Goal: Task Accomplishment & Management: Use online tool/utility

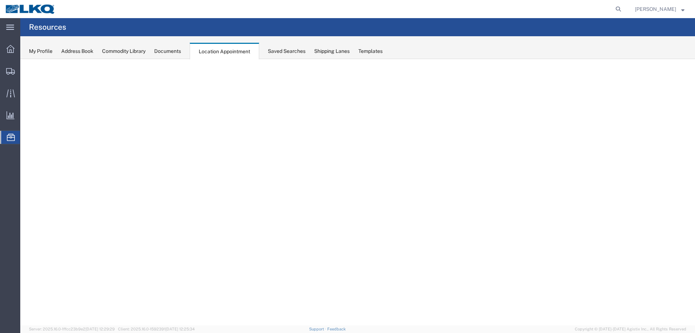
select select "27634"
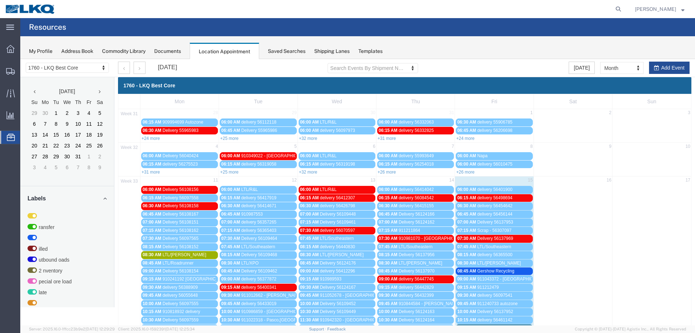
scroll to position [230, 0]
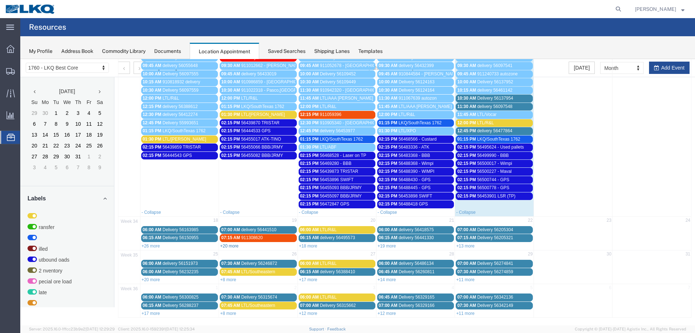
click at [227, 245] on link "+20 more" at bounding box center [229, 245] width 18 height 5
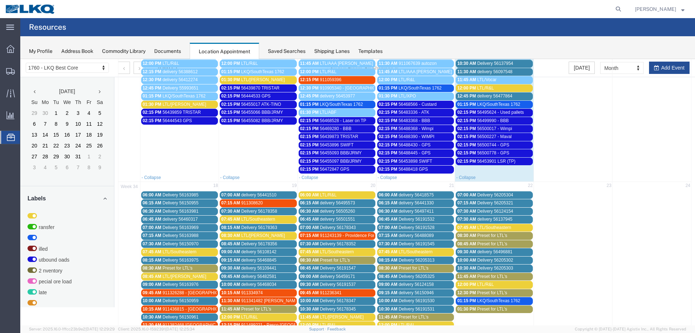
scroll to position [302, 0]
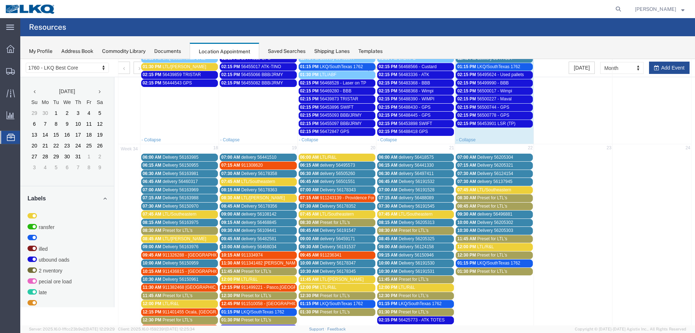
click at [263, 198] on div "08:30 AM LTL/Estes" at bounding box center [258, 197] width 74 height 5
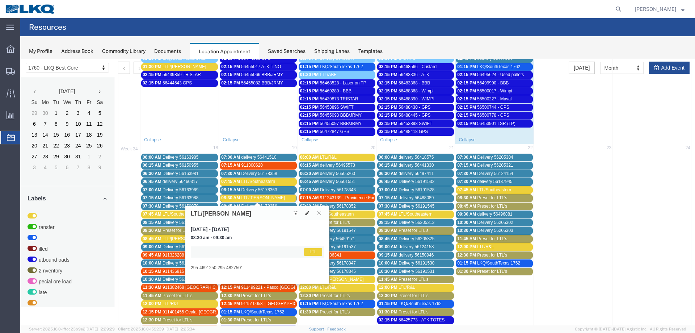
click at [263, 198] on div "08:30 AM LTL/Estes" at bounding box center [258, 197] width 74 height 5
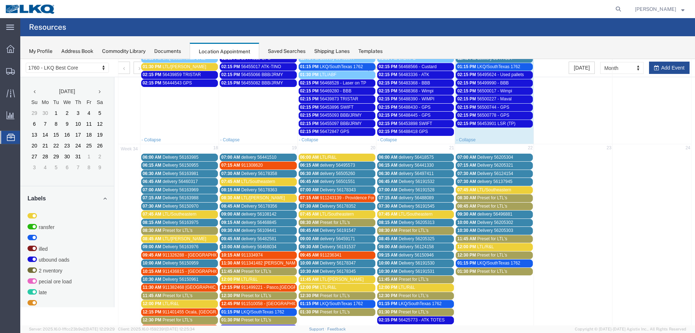
click at [260, 274] on link "11:45 AM Preset for LTL's" at bounding box center [258, 272] width 77 height 8
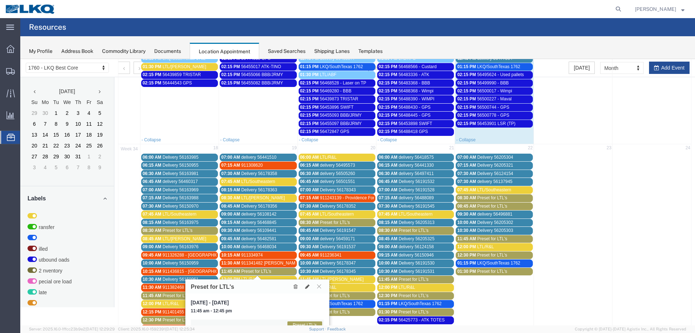
click at [266, 272] on span "Preset for LTL's" at bounding box center [256, 271] width 30 height 5
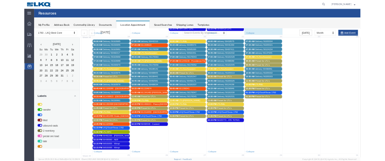
scroll to position [374, 0]
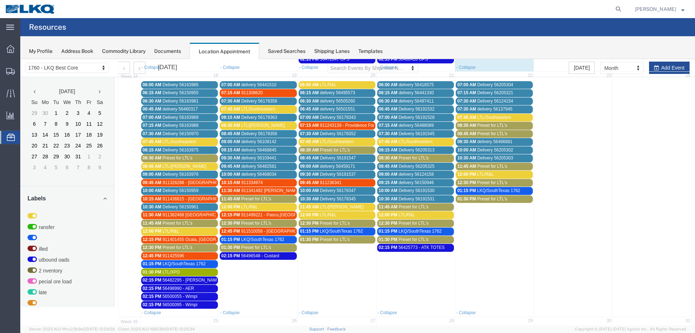
click at [277, 199] on div "11:45 AM Preset for LTL's" at bounding box center [258, 198] width 74 height 5
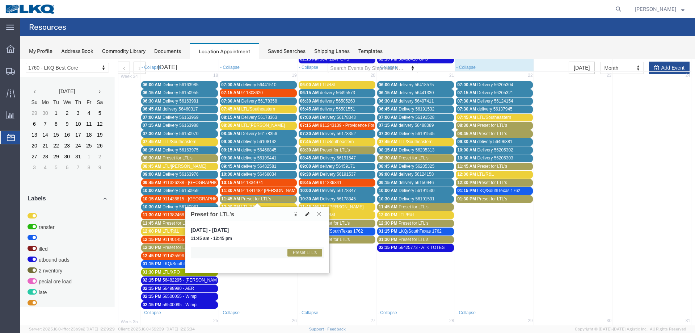
click at [306, 215] on icon at bounding box center [307, 213] width 4 height 5
select select "1"
select select "420"
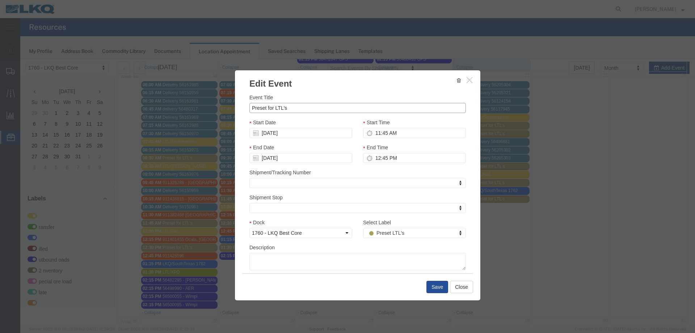
drag, startPoint x: 298, startPoint y: 109, endPoint x: 227, endPoint y: 116, distance: 71.3
click at [244, 117] on div "Event Title Preset for LTL's Start Date 08/19/2025 Start Time 11:45 AM End Date…" at bounding box center [358, 181] width 246 height 183
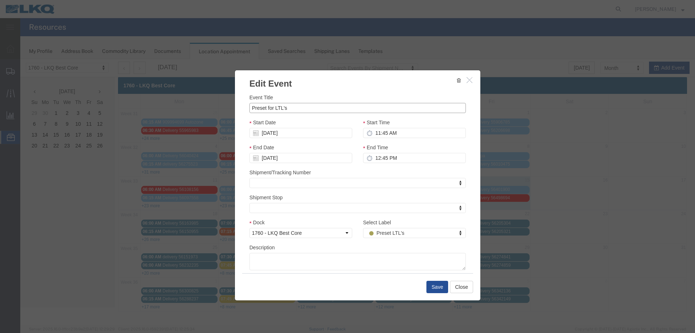
scroll to position [0, 0]
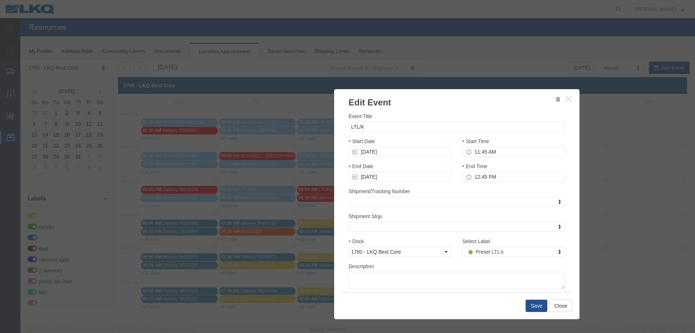
drag, startPoint x: 355, startPoint y: 80, endPoint x: 363, endPoint y: 78, distance: 8.0
click at [363, 89] on h3 "Edit Event" at bounding box center [457, 99] width 246 height 20
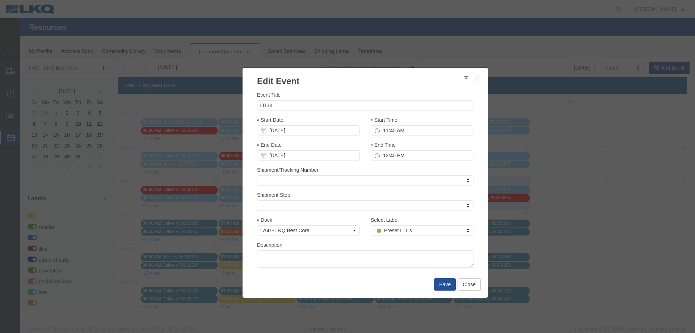
click at [289, 97] on div "Event Title LTL/K" at bounding box center [365, 101] width 217 height 20
click at [285, 102] on input "LTL/K" at bounding box center [365, 105] width 217 height 10
type input "LTL/Kelco"
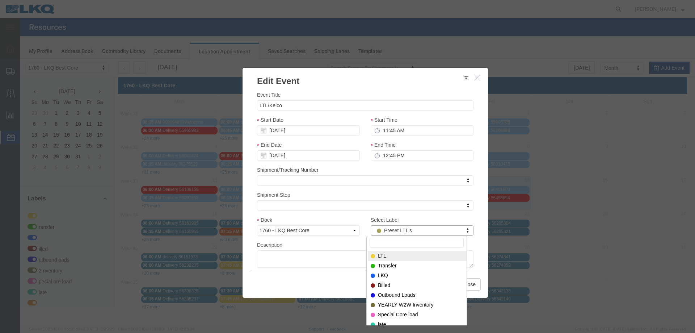
select select "25"
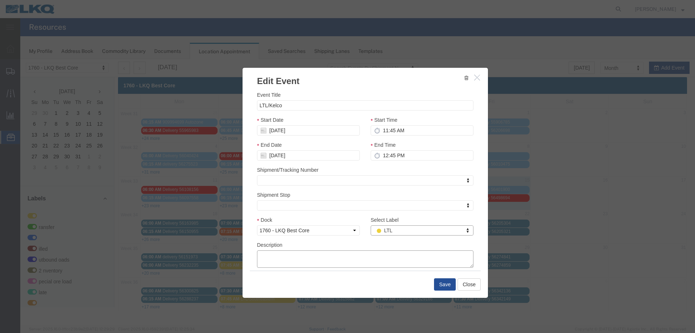
click at [319, 259] on textarea "Description" at bounding box center [365, 258] width 217 height 17
paste textarea "12 PCS from Napa pro# 2522712"
type textarea "12 PCS from Napa pro# 2522712"
click at [446, 284] on button "Save" at bounding box center [445, 284] width 22 height 12
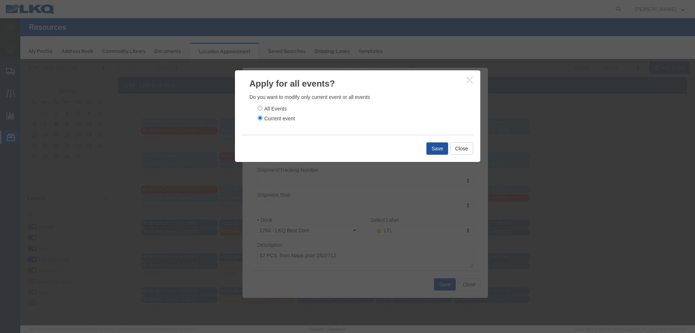
click at [435, 144] on button "Save" at bounding box center [438, 148] width 22 height 12
